Goal: Task Accomplishment & Management: Use online tool/utility

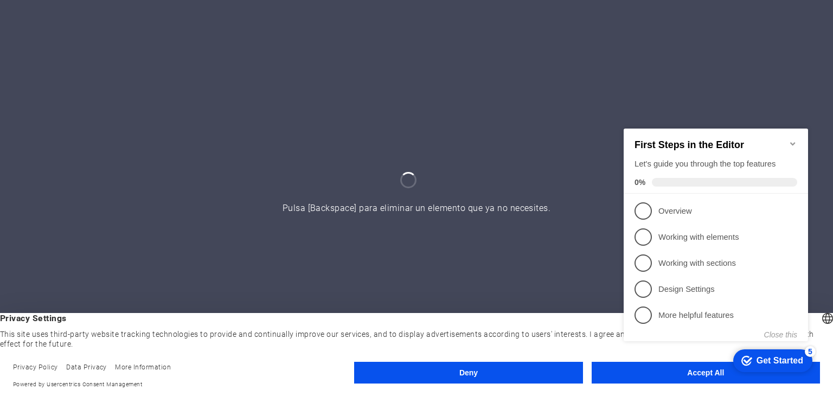
click div "checkmark Get Started 5 First Steps in the Editor Let's guide you through the t…"
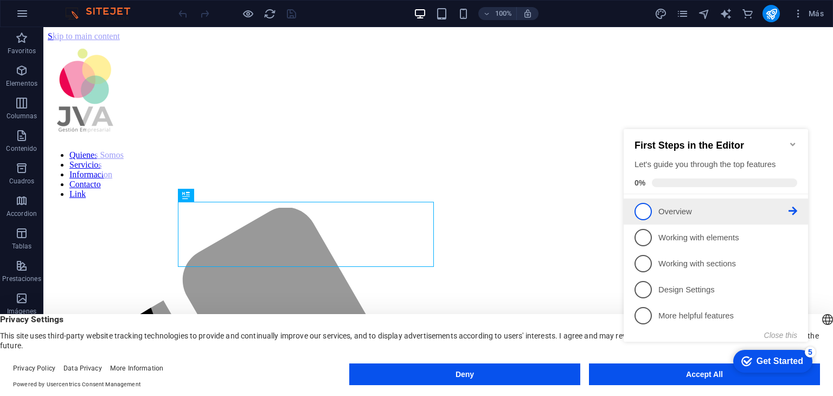
click at [646, 215] on span "1" at bounding box center [642, 211] width 17 height 17
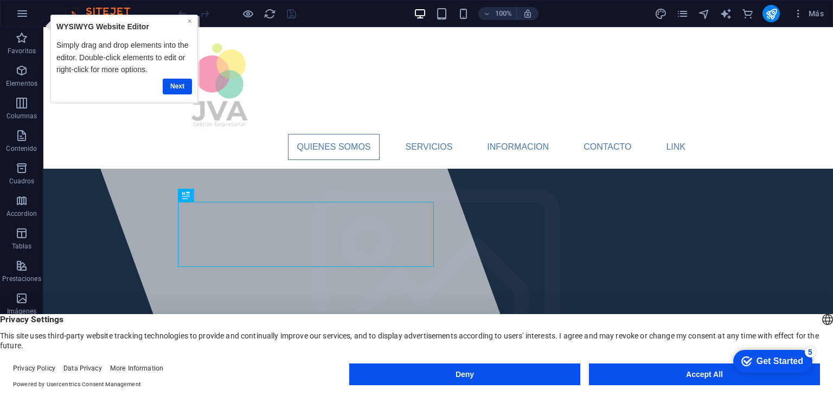
click at [190, 21] on link "×" at bounding box center [190, 20] width 4 height 9
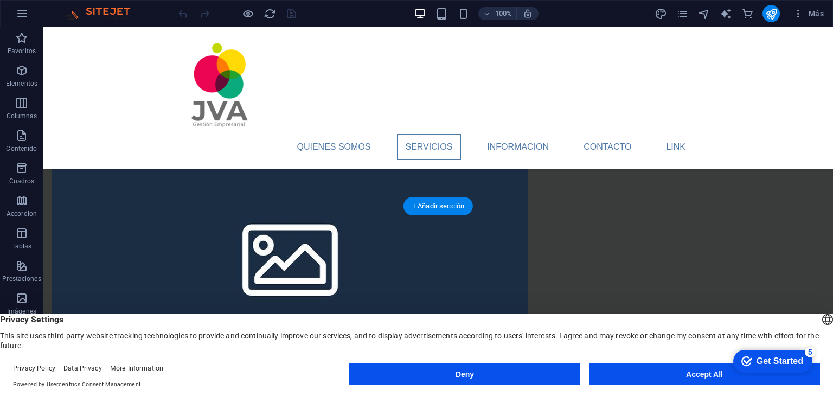
scroll to position [994, 0]
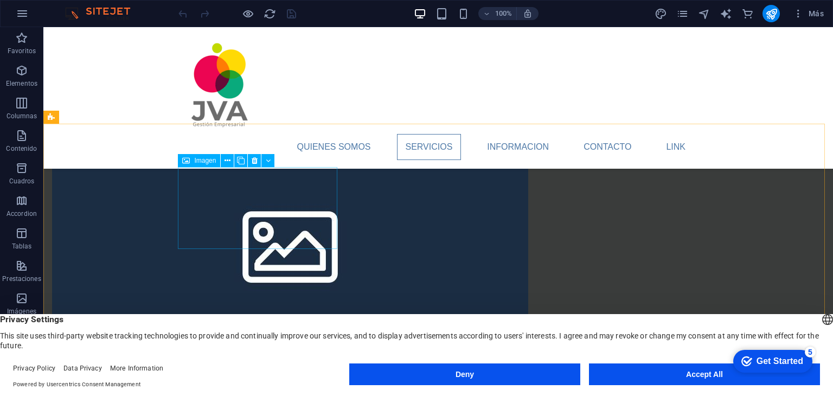
click at [203, 161] on span "Imagen" at bounding box center [205, 160] width 22 height 7
click at [195, 156] on div "Imagen" at bounding box center [199, 160] width 42 height 13
click at [228, 161] on icon at bounding box center [227, 160] width 6 height 11
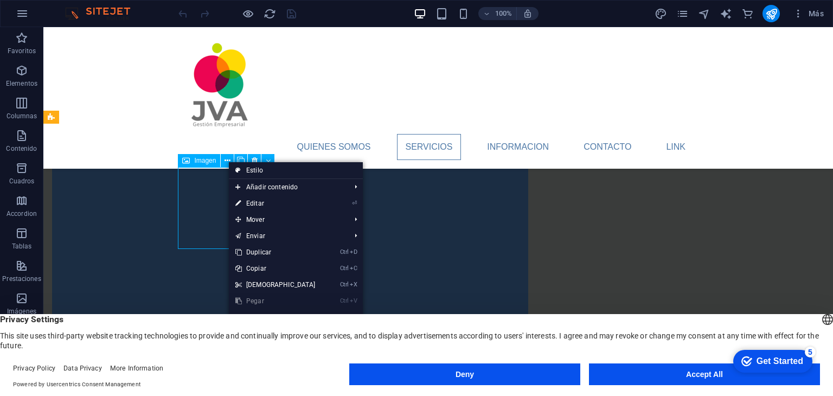
click at [206, 161] on span "Imagen" at bounding box center [205, 160] width 22 height 7
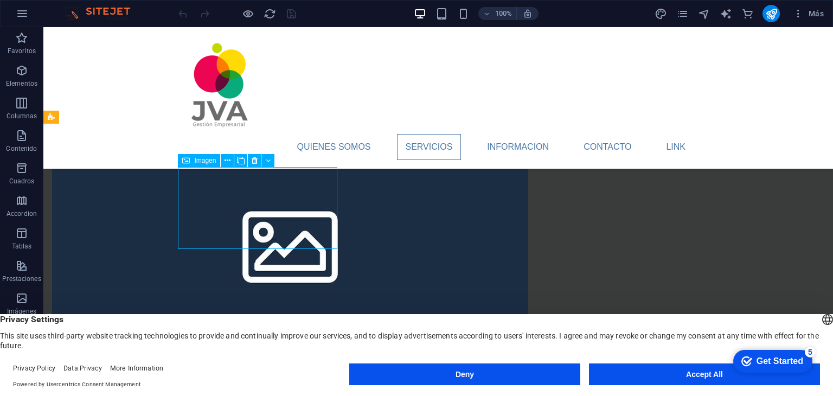
click at [189, 161] on icon at bounding box center [186, 160] width 8 height 13
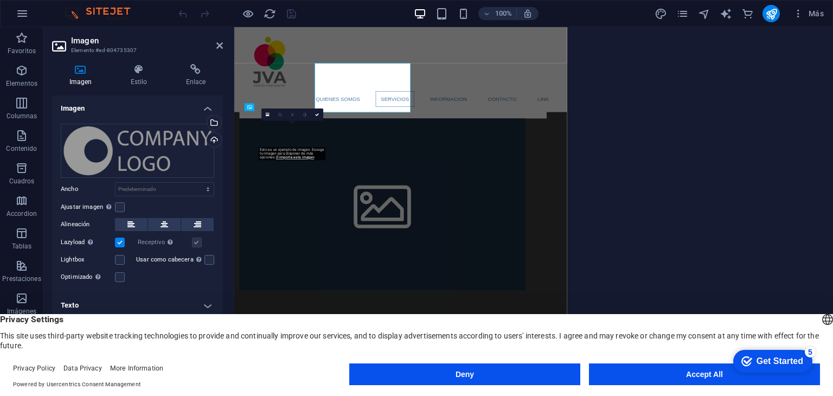
scroll to position [1074, 0]
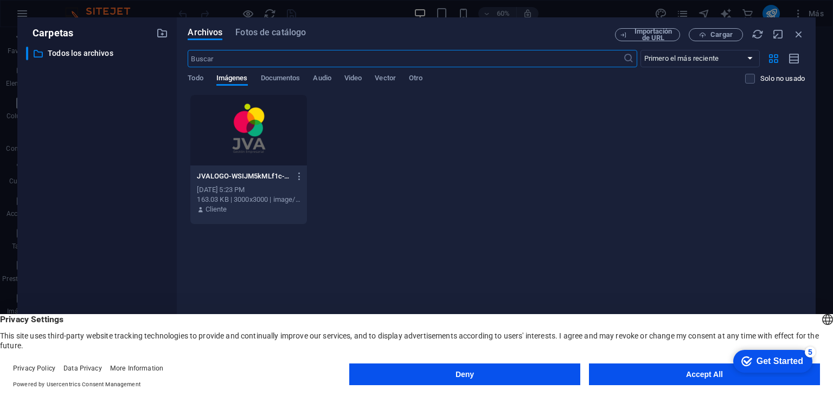
click at [805, 31] on div "Archivos Fotos de catálogo Importación de URL Cargar ​ Primero el más reciente …" at bounding box center [496, 197] width 639 height 361
click at [798, 31] on icon "button" at bounding box center [799, 34] width 12 height 12
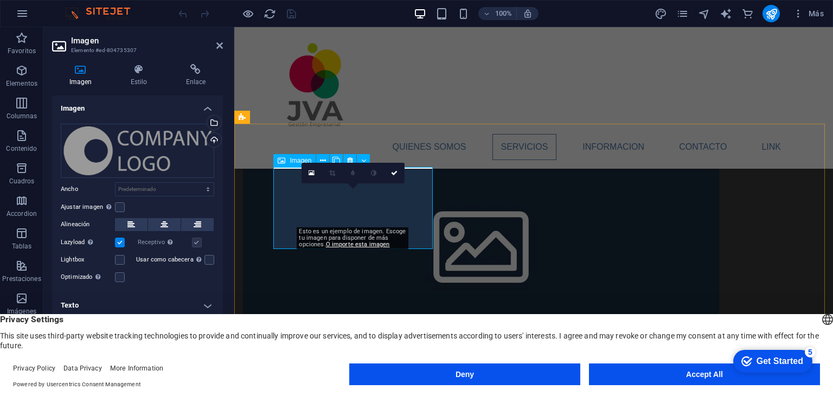
drag, startPoint x: 636, startPoint y: 210, endPoint x: 371, endPoint y: 203, distance: 264.7
click at [298, 165] on div "Imagen" at bounding box center [294, 160] width 42 height 13
click at [297, 159] on span "Imagen" at bounding box center [301, 160] width 22 height 7
click at [313, 174] on icon at bounding box center [312, 173] width 6 height 8
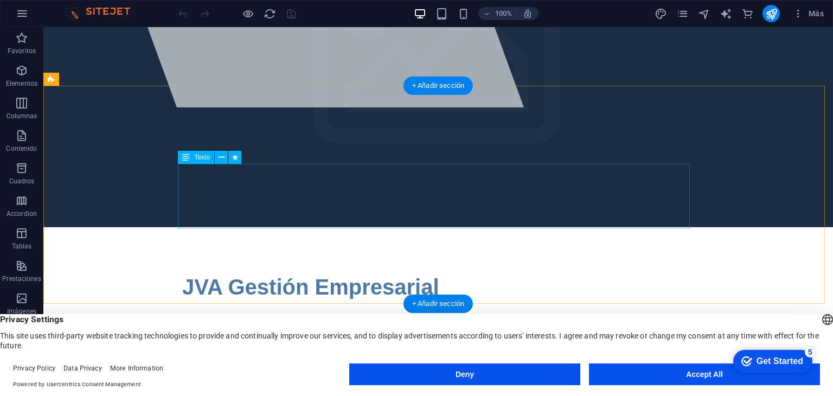
scroll to position [0, 0]
